Goal: Connect with others: Connect with others

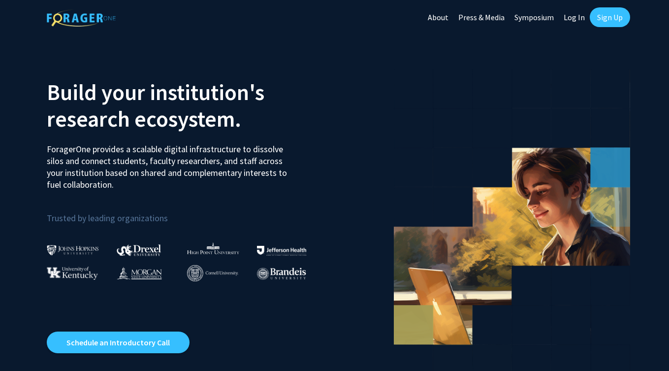
click at [579, 19] on link "Log In" at bounding box center [574, 17] width 31 height 34
select select
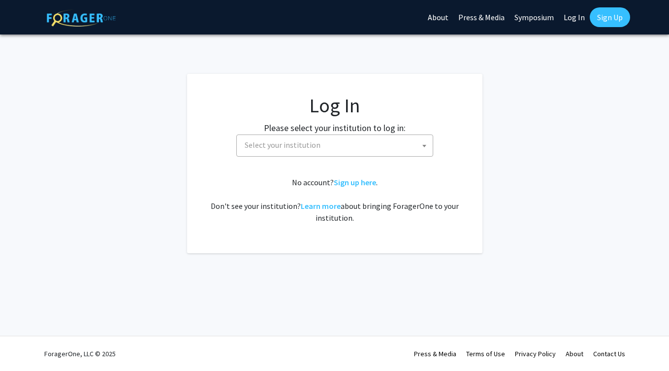
click at [403, 137] on span "Select your institution" at bounding box center [337, 145] width 192 height 20
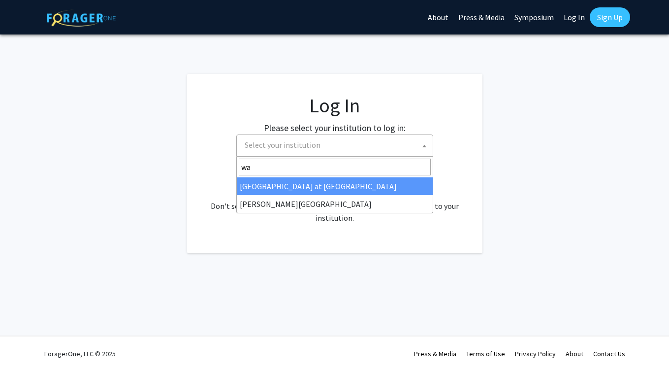
type input "way"
select select "21"
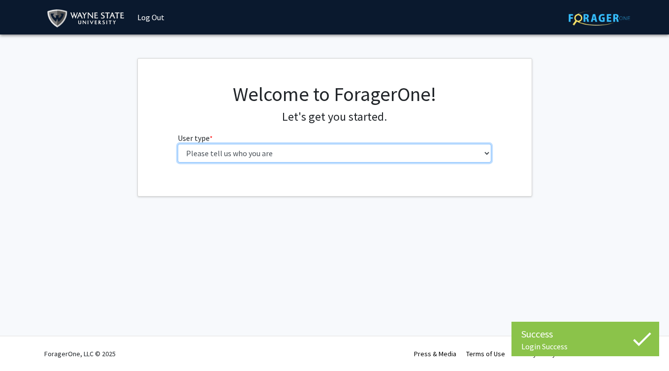
select select "1: undergrad"
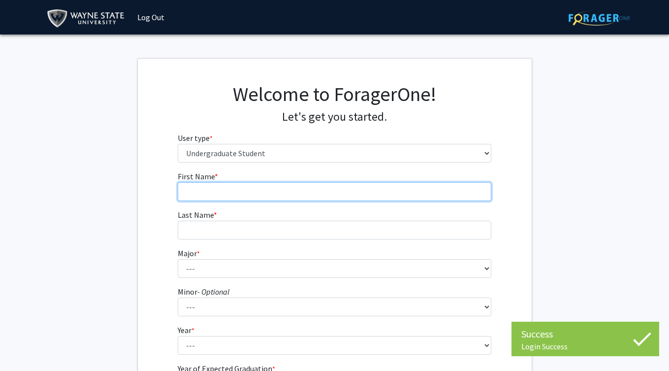
click at [357, 190] on input "First Name * required" at bounding box center [335, 191] width 314 height 19
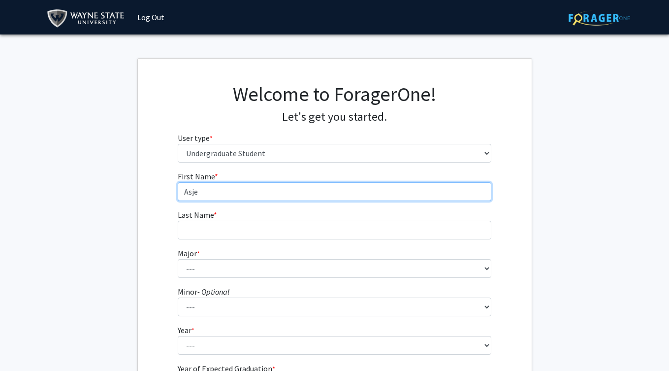
type input "Asje"
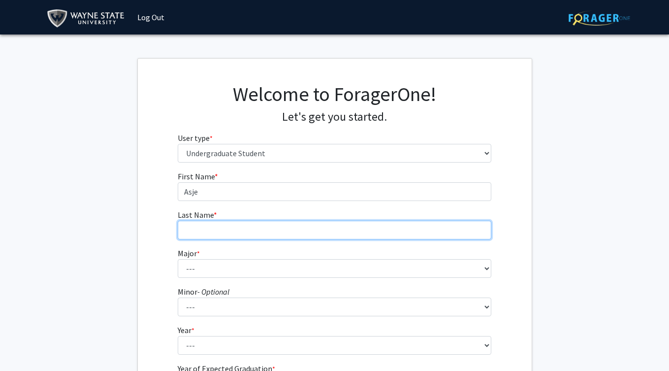
click at [347, 236] on input "Last Name * required" at bounding box center [335, 229] width 314 height 19
type input "Elum"
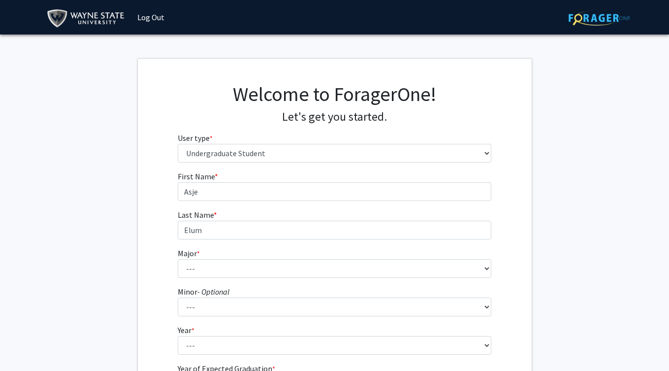
click at [331, 278] on form "First Name * required Asje Last Name * required Elum Major * required --- Accou…" at bounding box center [335, 290] width 314 height 240
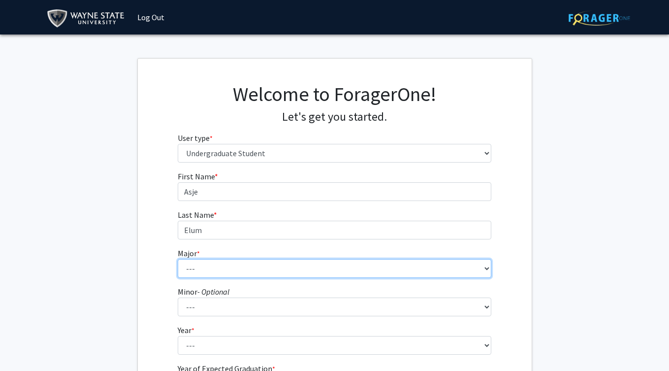
select select "13: 1793"
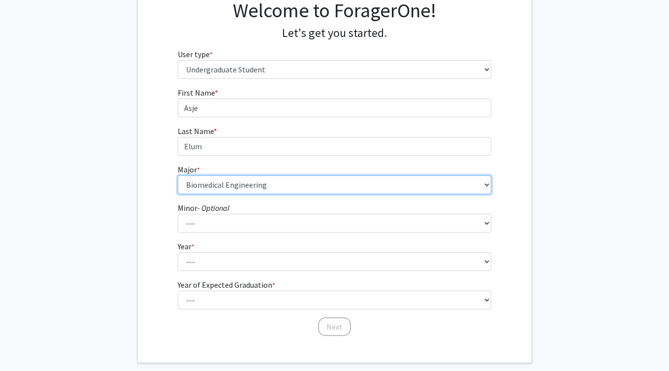
scroll to position [86, 0]
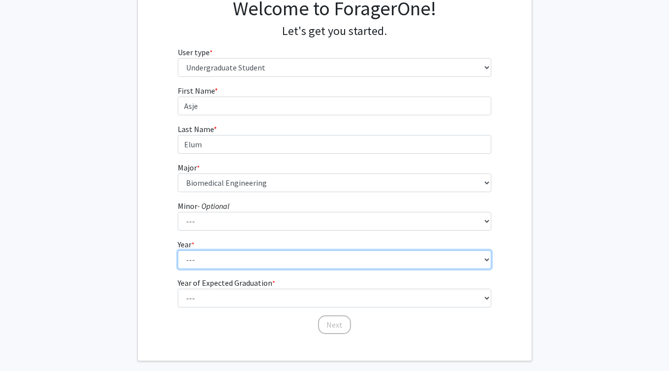
select select "1: first-year"
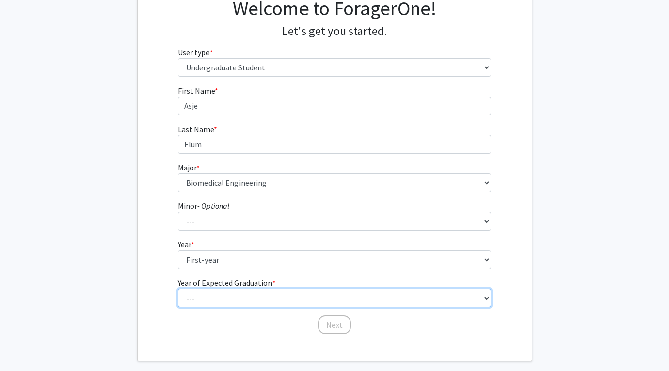
select select "5: 2029"
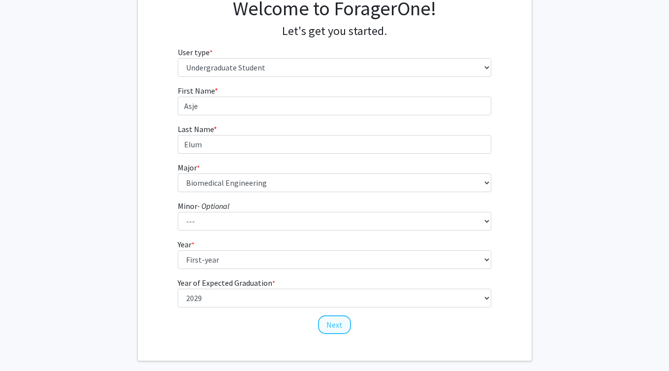
click at [326, 328] on button "Next" at bounding box center [334, 324] width 33 height 19
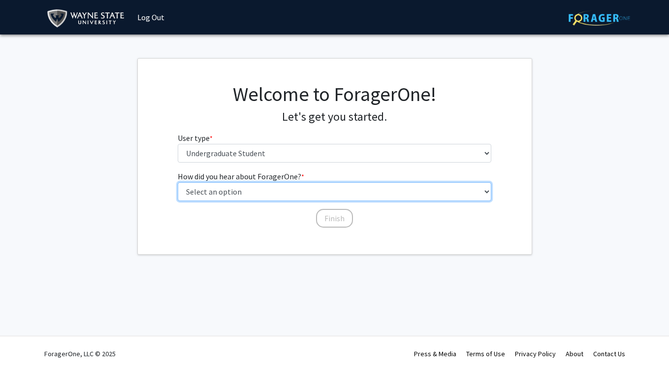
select select "2: faculty_recommendation"
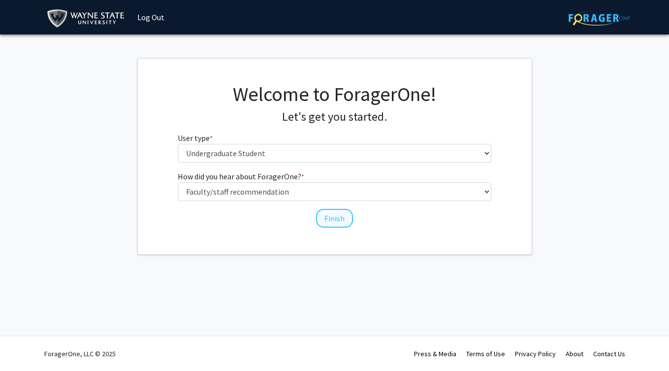
click at [325, 217] on button "Finish" at bounding box center [334, 218] width 37 height 19
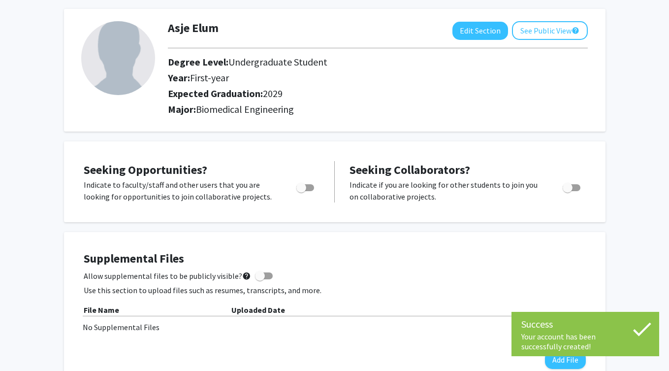
scroll to position [44, 0]
click at [301, 187] on span "Toggle" at bounding box center [301, 187] width 10 height 10
click at [301, 190] on input "Are you actively seeking opportunities?" at bounding box center [301, 190] width 0 height 0
checkbox input "true"
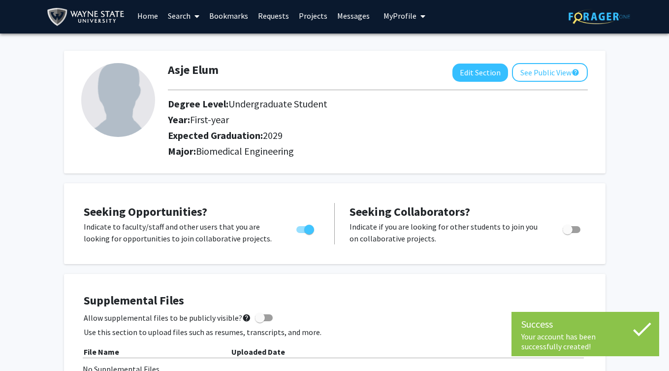
scroll to position [0, 0]
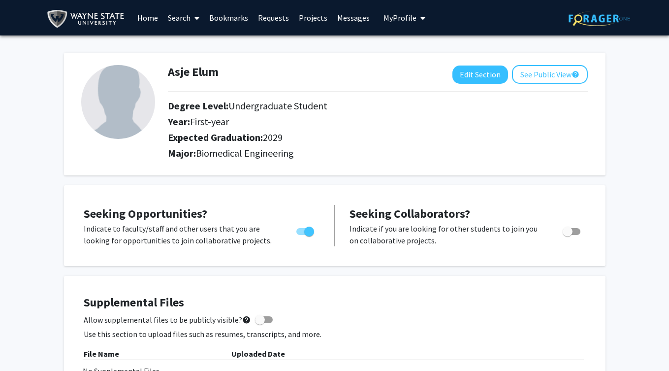
click at [566, 234] on span "Toggle" at bounding box center [568, 231] width 10 height 10
click at [567, 235] on input "Would you like to receive other student requests to work with you?" at bounding box center [567, 235] width 0 height 0
checkbox input "true"
click at [152, 19] on link "Home" at bounding box center [147, 17] width 31 height 34
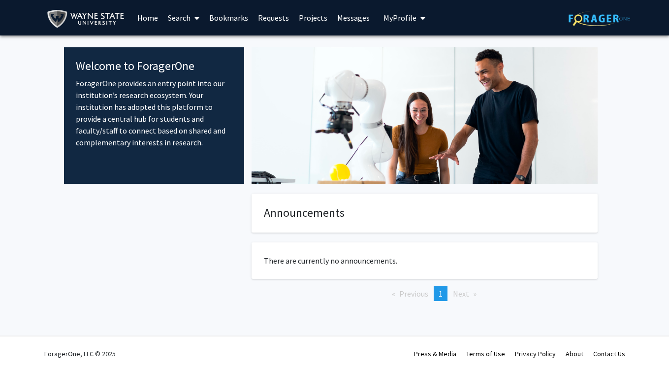
click at [586, 239] on div "Announcements There are currently no announcements. Previous page 1 / 1 You're …" at bounding box center [424, 262] width 346 height 139
click at [322, 21] on link "Projects" at bounding box center [313, 17] width 38 height 34
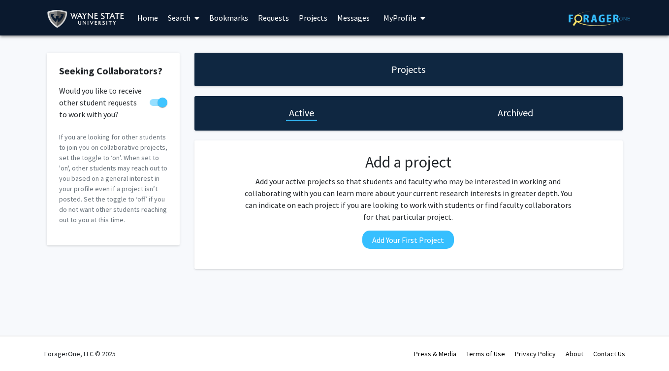
click at [195, 19] on icon at bounding box center [196, 18] width 5 height 8
click at [191, 47] on span "Faculty/Staff" at bounding box center [199, 45] width 72 height 20
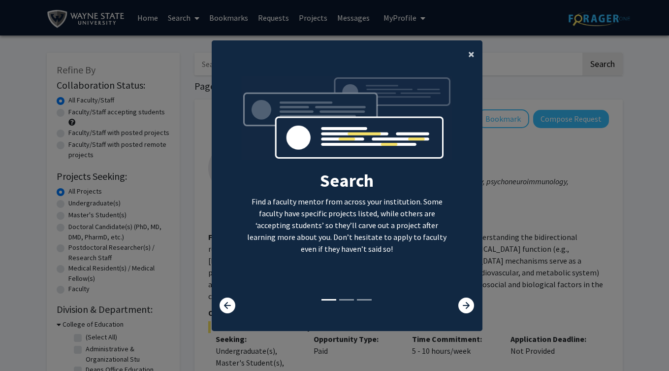
click at [473, 51] on span "×" at bounding box center [471, 53] width 6 height 15
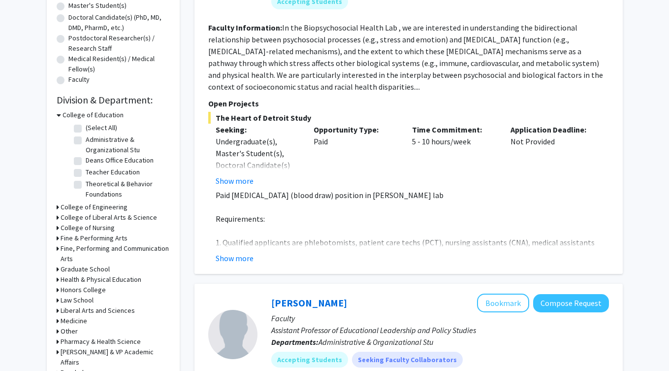
scroll to position [209, 0]
click at [245, 257] on button "Show more" at bounding box center [235, 258] width 38 height 12
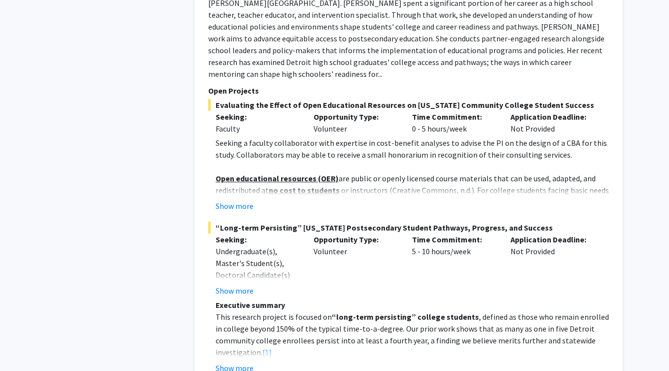
scroll to position [722, 0]
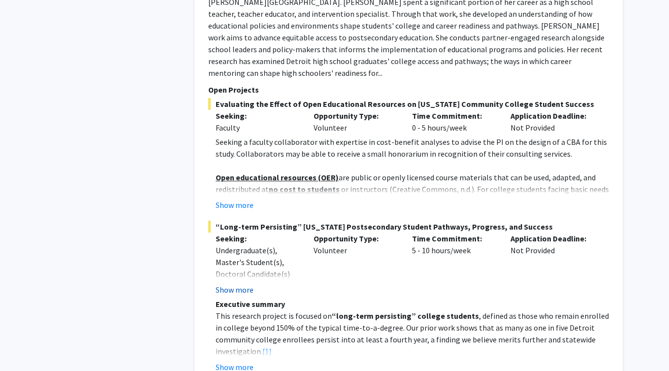
click at [231, 283] on button "Show more" at bounding box center [235, 289] width 38 height 12
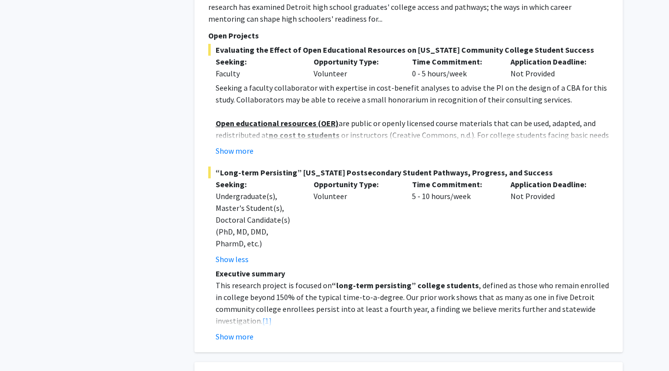
scroll to position [787, 0]
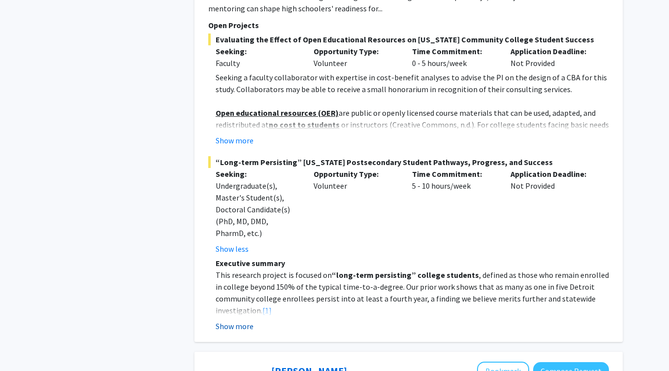
click at [245, 320] on button "Show more" at bounding box center [235, 326] width 38 height 12
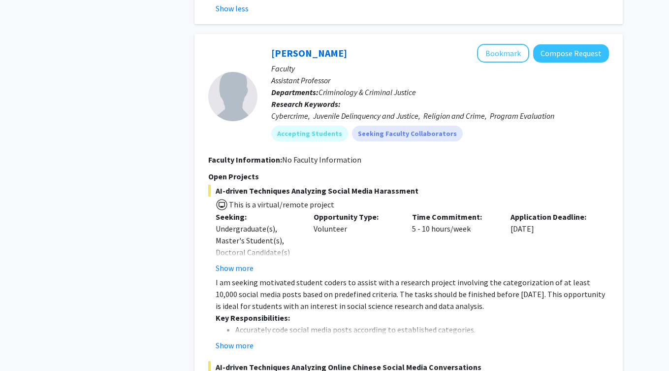
scroll to position [1388, 0]
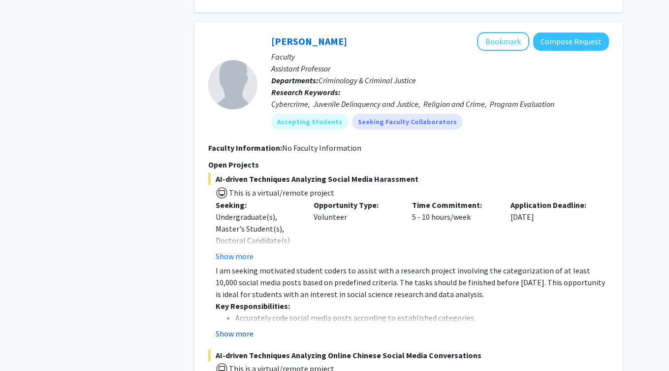
click at [234, 327] on button "Show more" at bounding box center [235, 333] width 38 height 12
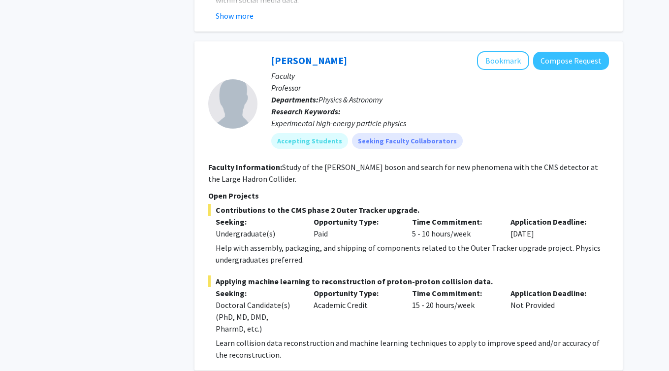
scroll to position [2254, 0]
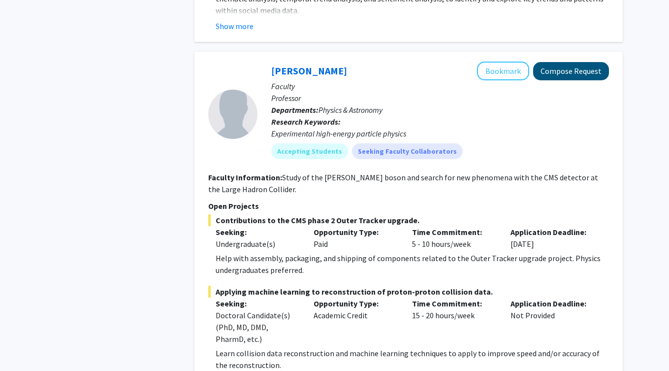
click at [578, 62] on button "Compose Request" at bounding box center [571, 71] width 76 height 18
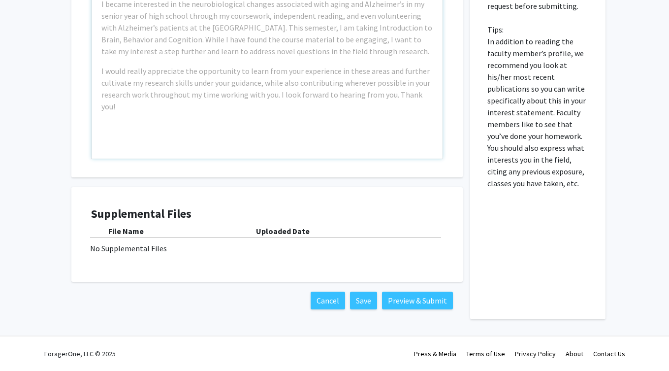
scroll to position [472, 0]
